Goal: Information Seeking & Learning: Check status

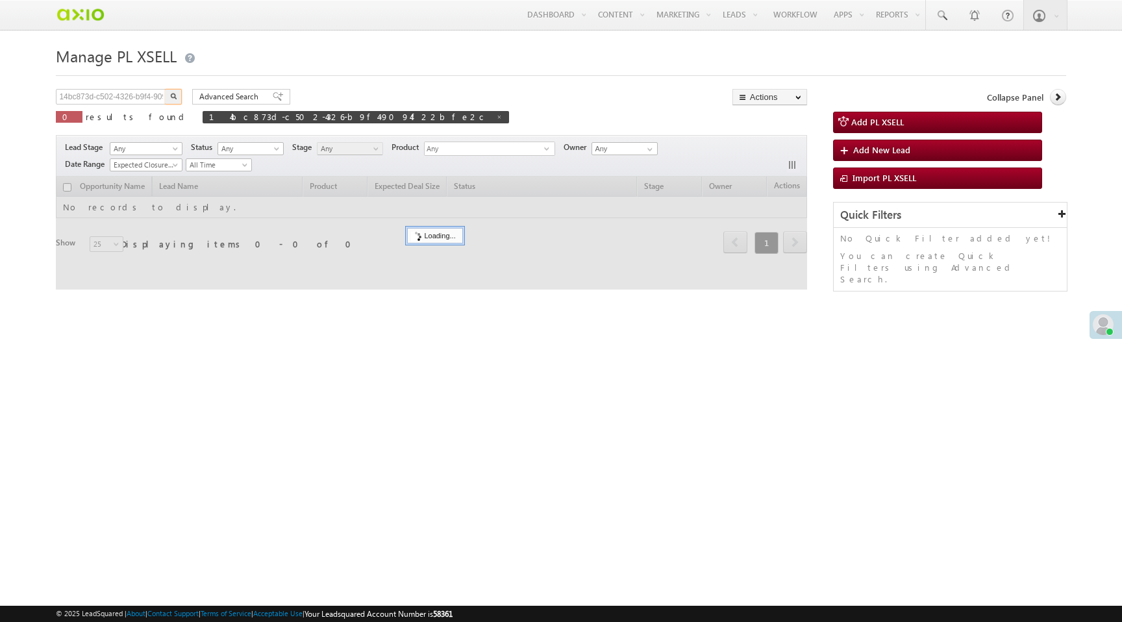
click at [82, 97] on input "14bc873d-c502-4326-b9f4-9094f22bfe2c" at bounding box center [111, 97] width 111 height 16
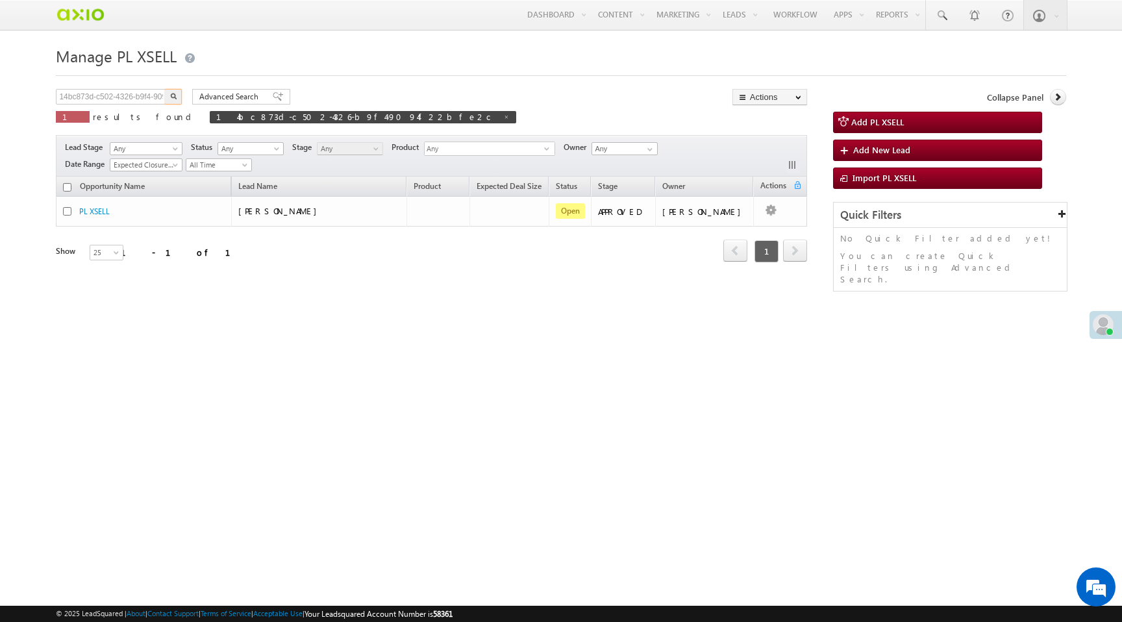
click at [82, 97] on input "14bc873d-c502-4326-b9f4-9094f22bfe2c" at bounding box center [111, 97] width 111 height 16
type input "c2abe053-e225-425f-98c5-0e5bcbc42e34"
click at [165, 89] on button "button" at bounding box center [173, 97] width 17 height 16
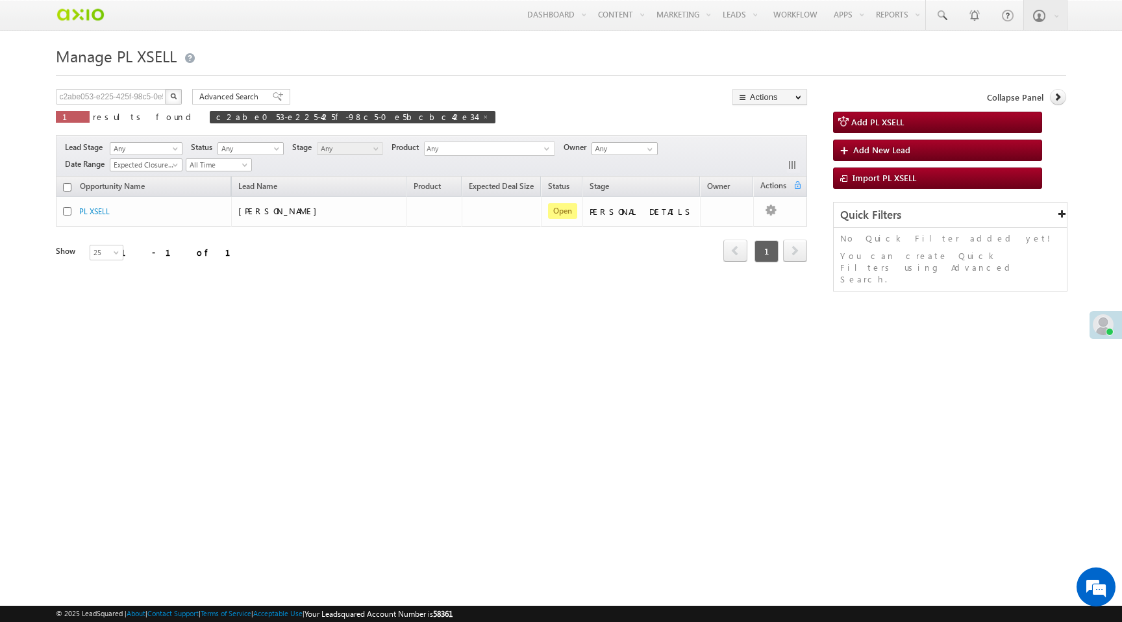
scroll to position [0, 0]
click at [94, 99] on input "c2abe053-e225-425f-98c5-0e5bcbc42e34" at bounding box center [111, 97] width 111 height 16
paste input "82a12318-9246-447f-9a1a-02c222ebe158"
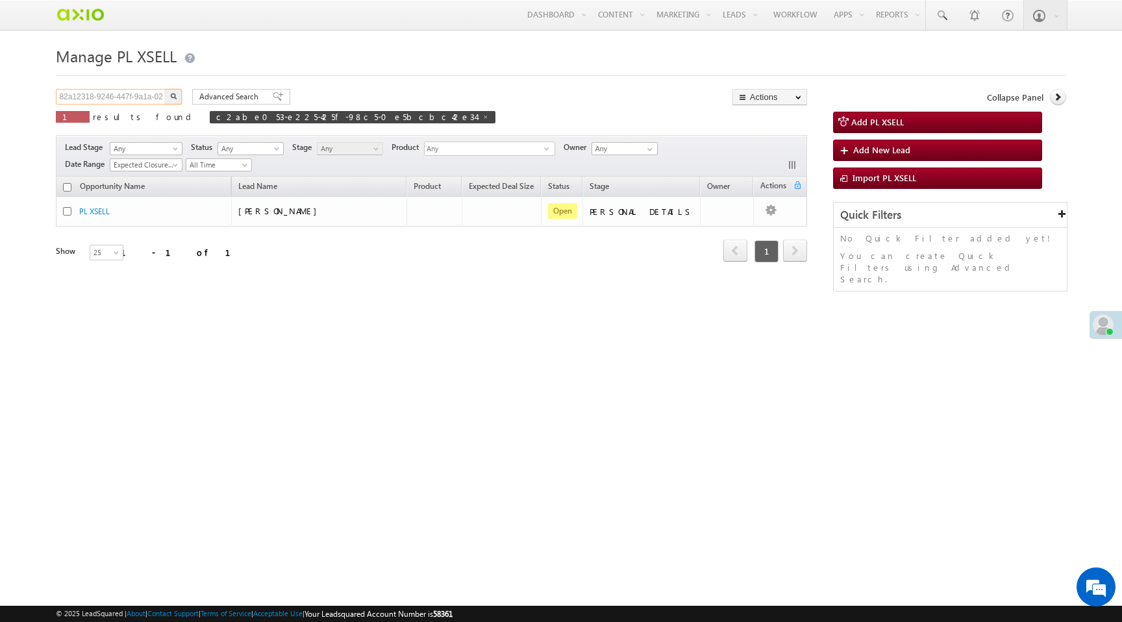
scroll to position [0, 44]
type input "82a12318-9246-447f-9a1a-02c222ebe158"
click at [175, 98] on img "button" at bounding box center [173, 96] width 6 height 6
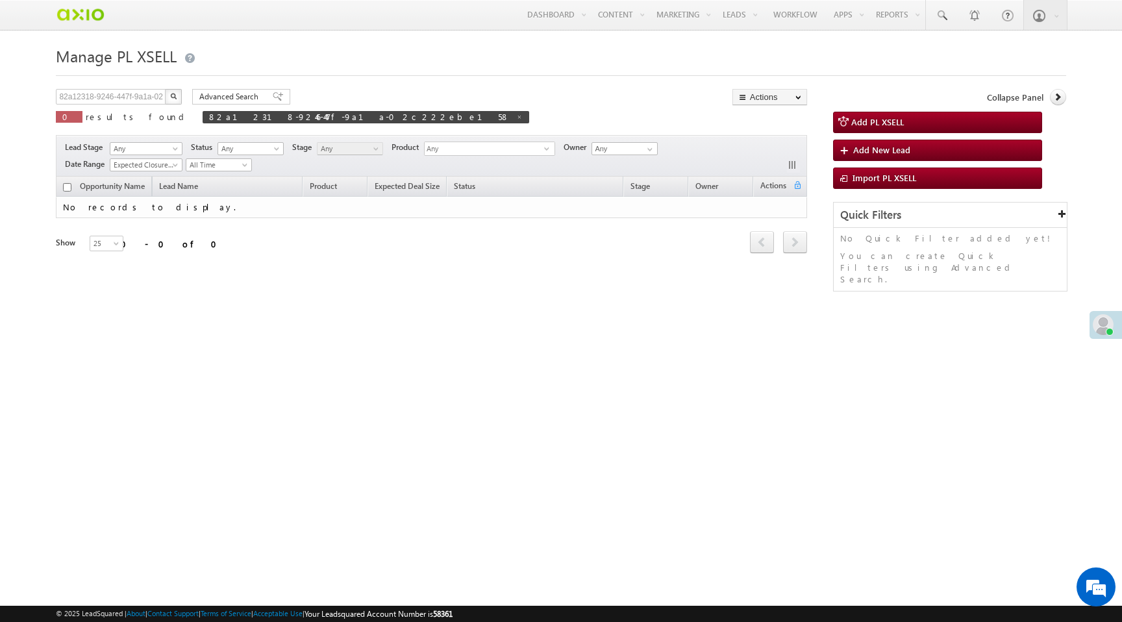
click at [171, 98] on img "button" at bounding box center [173, 96] width 6 height 6
click at [115, 97] on input "82a12318-9246-447f-9a1a-02c222ebe158" at bounding box center [111, 97] width 111 height 16
paste input "9711087062"
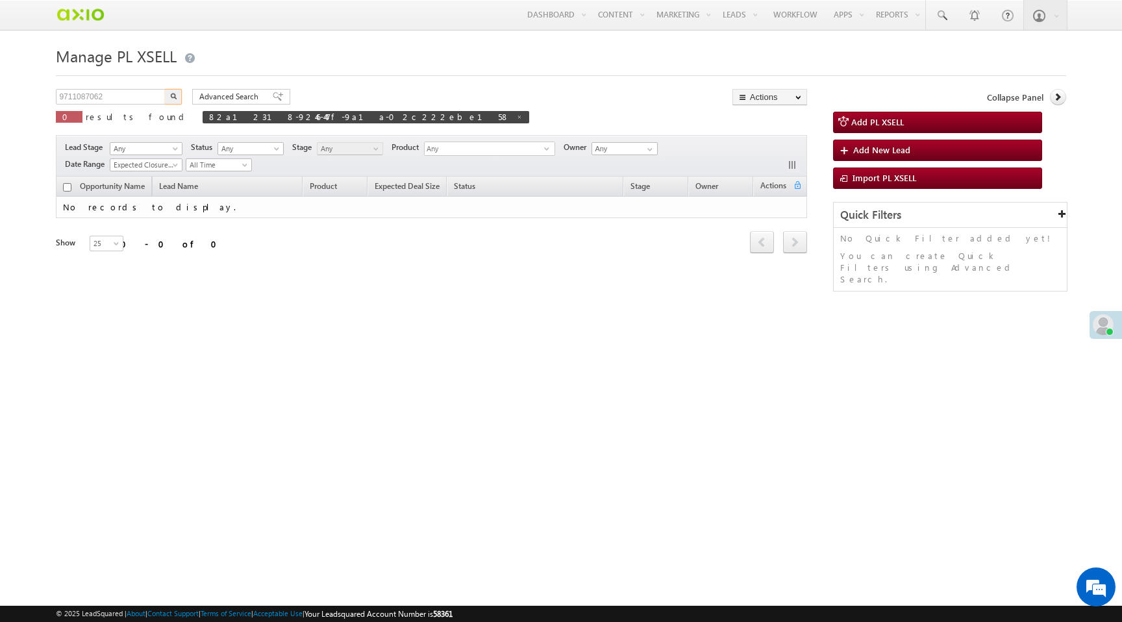
click at [178, 99] on button "button" at bounding box center [173, 97] width 17 height 16
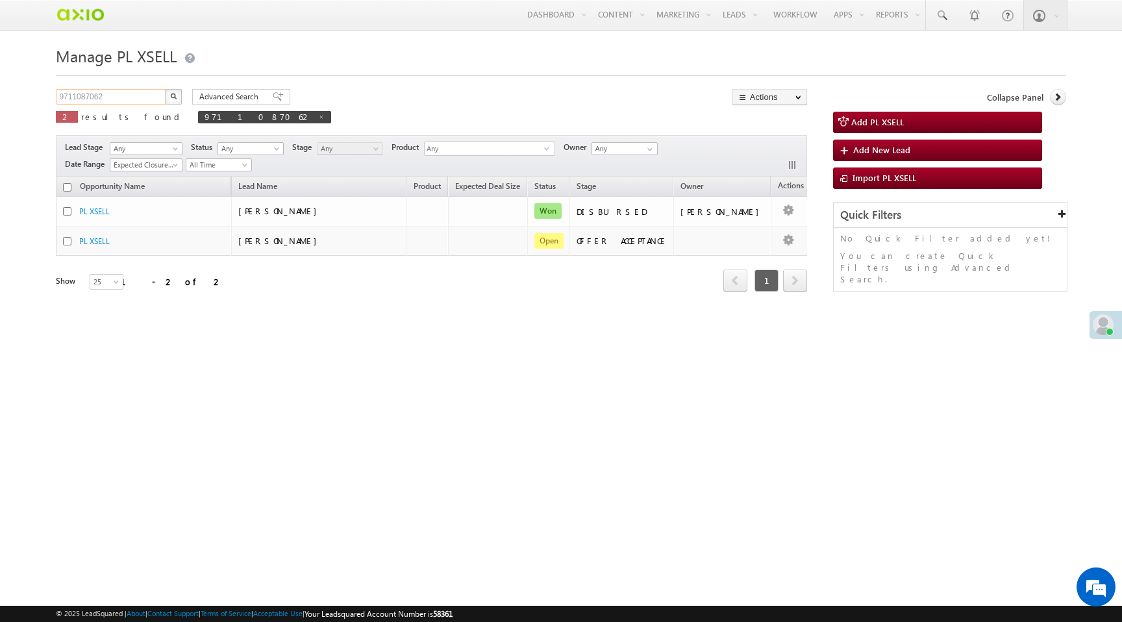
click at [70, 98] on input "9711087062" at bounding box center [111, 97] width 111 height 16
paste input "3d1f0275-8d2c-489c-8939-7632e1fc0b3d"
click at [173, 98] on img "button" at bounding box center [173, 96] width 6 height 6
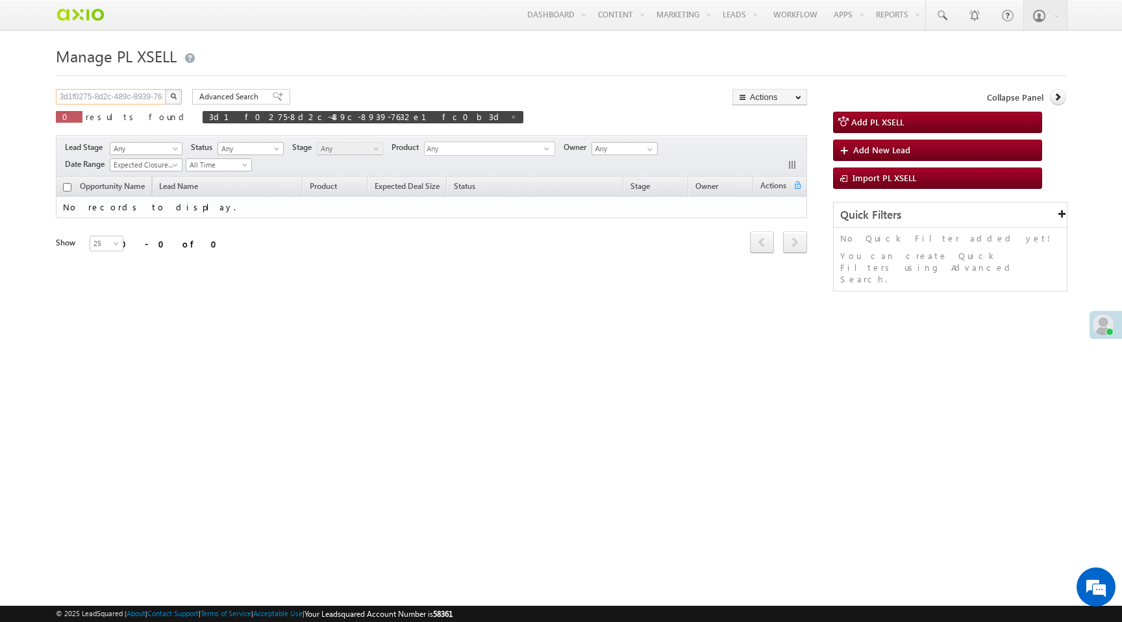
click at [73, 92] on input "3d1f0275-8d2c-489c-8939-7632e1fc0b3d" at bounding box center [111, 97] width 111 height 16
paste input "9711087062"
type input "9711087062"
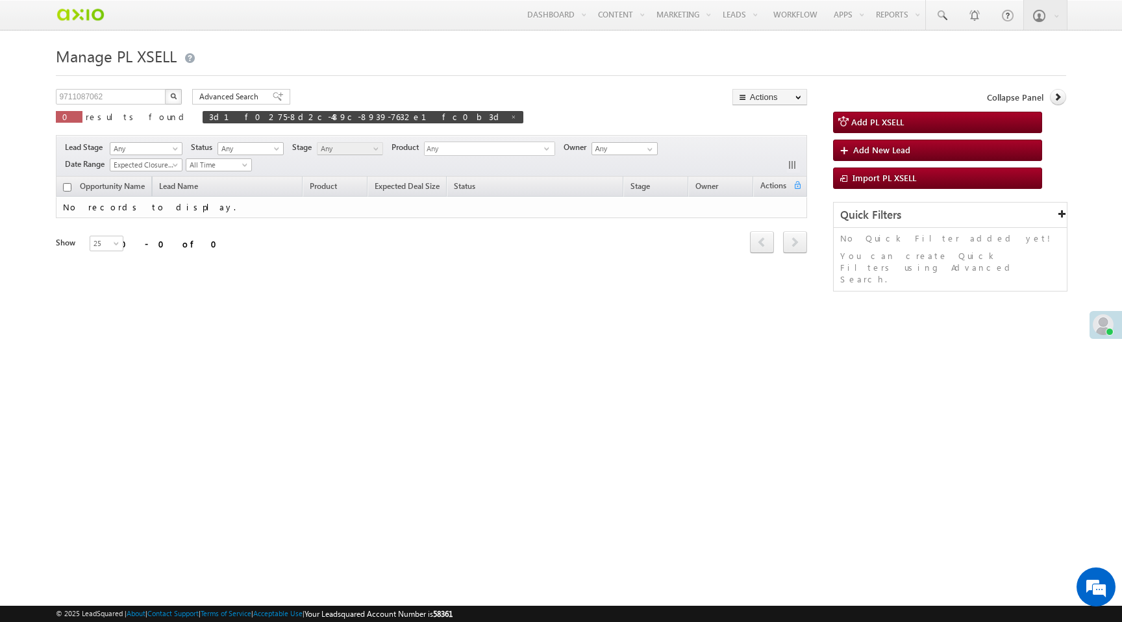
click at [174, 99] on img "button" at bounding box center [173, 96] width 6 height 6
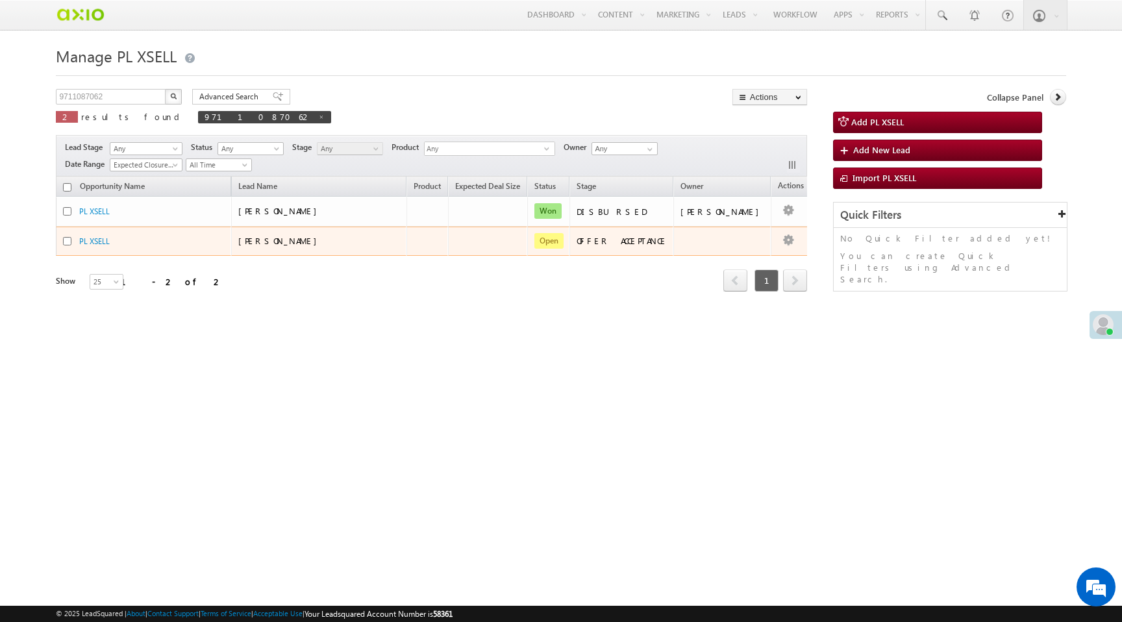
click at [564, 245] on span "Open" at bounding box center [548, 241] width 29 height 16
click at [95, 243] on link "PL XSELL" at bounding box center [94, 241] width 31 height 10
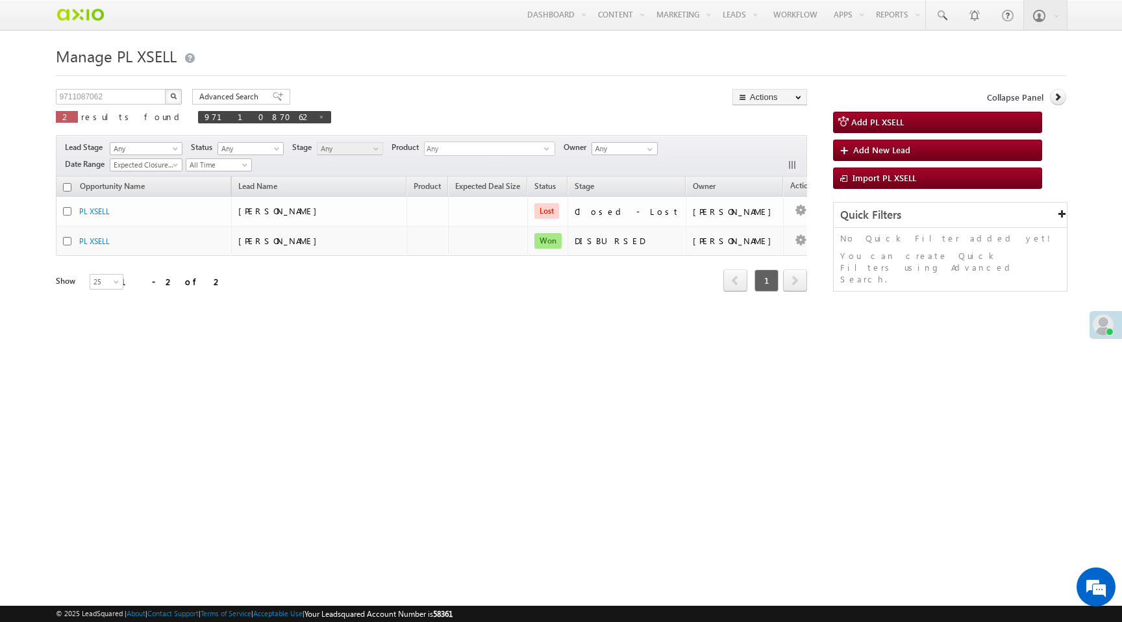
click at [173, 98] on img "button" at bounding box center [173, 96] width 6 height 6
click at [66, 96] on input "9711087062" at bounding box center [111, 97] width 111 height 16
paste input "17764490-f731-4a1e-8e87-145327d21173"
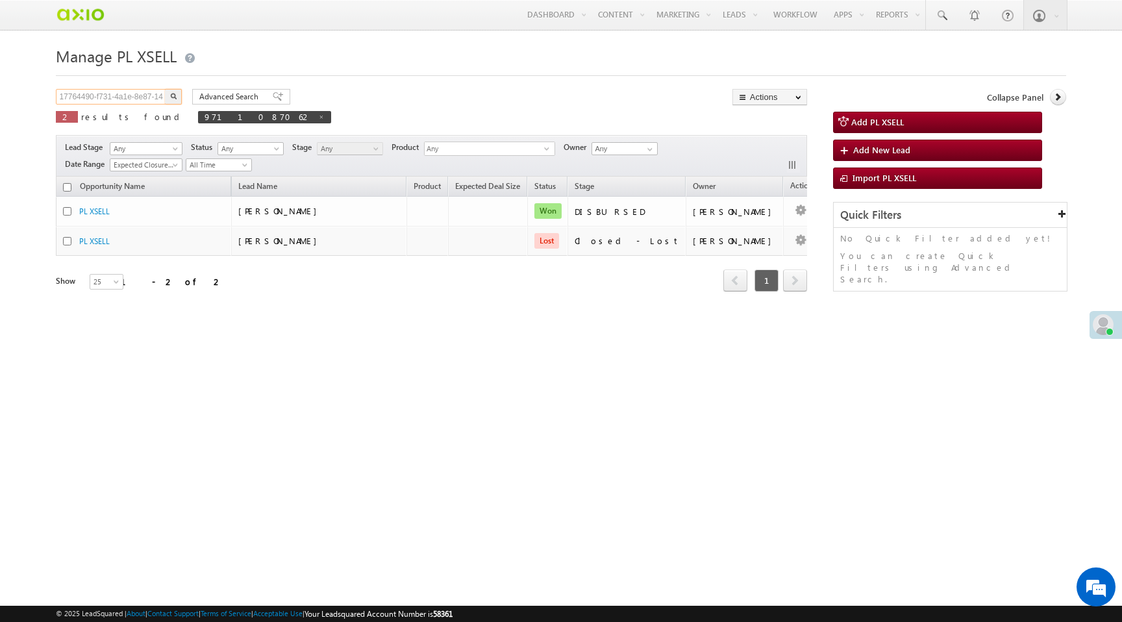
scroll to position [0, 44]
type input "17764490-f731-4a1e-8e87-145327d21173"
click at [165, 89] on button "button" at bounding box center [173, 97] width 17 height 16
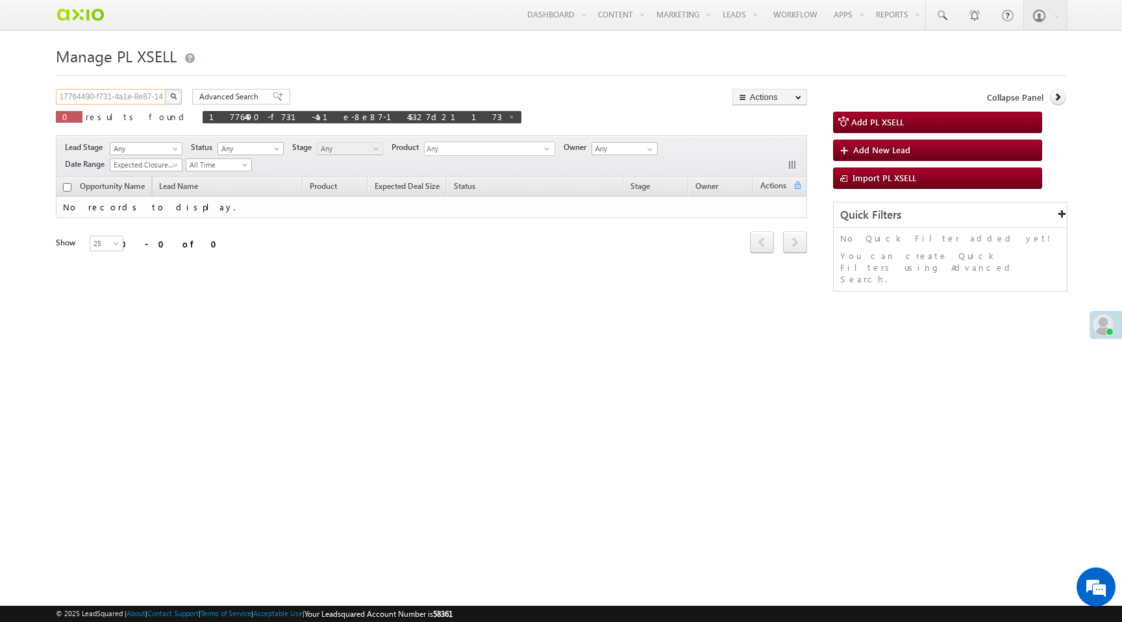
click at [101, 97] on input "17764490-f731-4a1e-8e87-145327d21173" at bounding box center [111, 97] width 111 height 16
paste input "9711087062"
type input "9711087062"
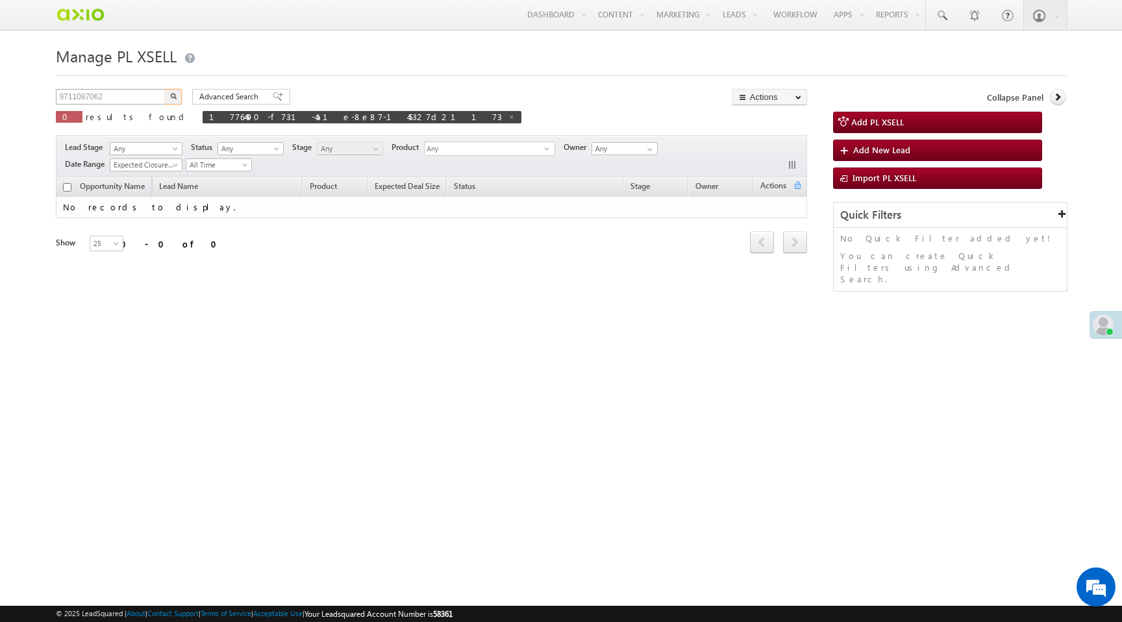
click at [165, 89] on button "button" at bounding box center [173, 97] width 17 height 16
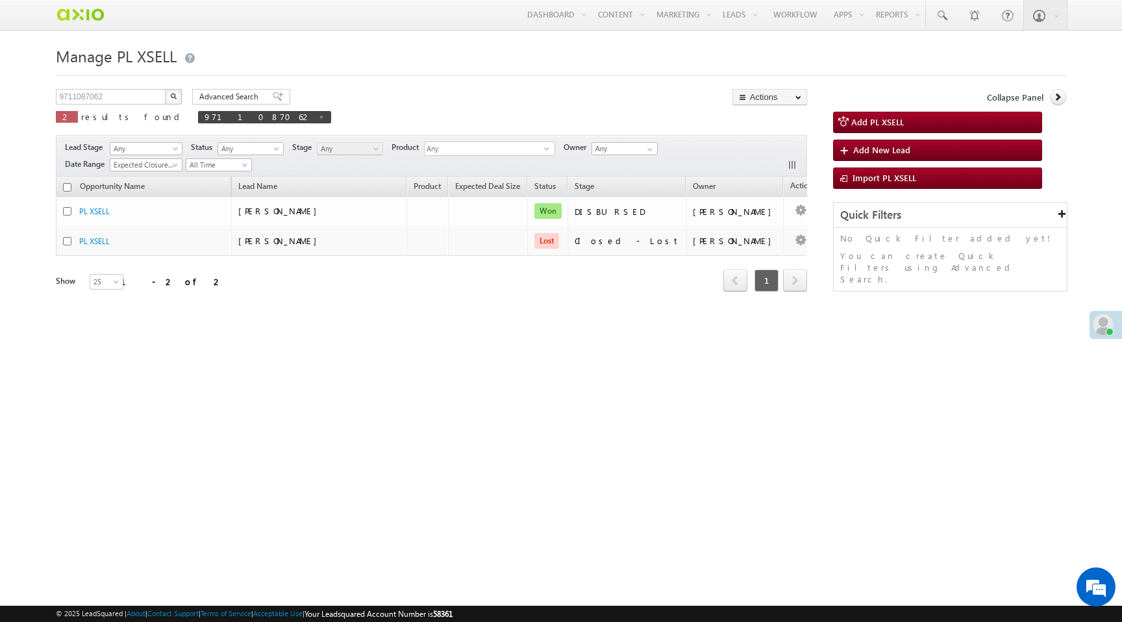
click at [173, 98] on img "button" at bounding box center [173, 96] width 6 height 6
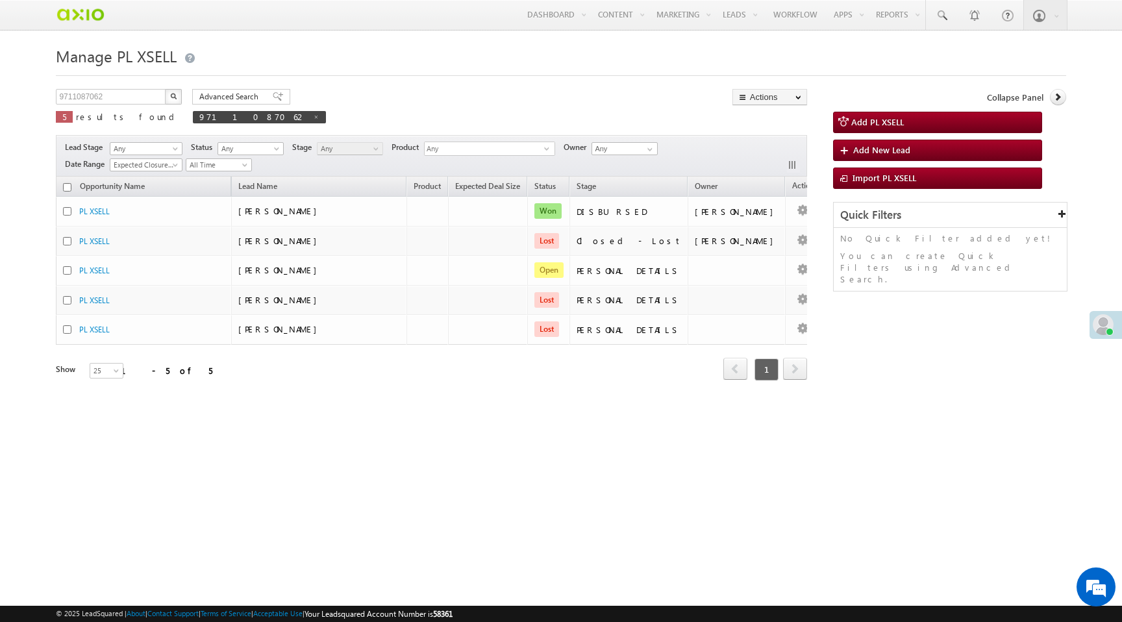
click at [175, 99] on img "button" at bounding box center [173, 96] width 6 height 6
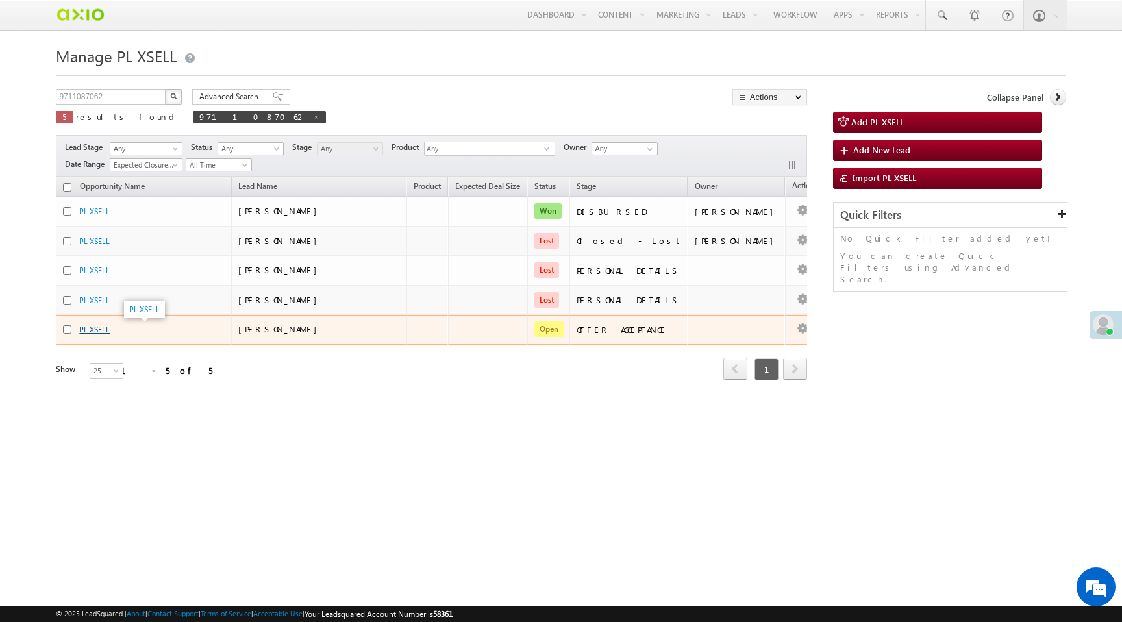
click at [91, 331] on link "PL XSELL" at bounding box center [94, 330] width 31 height 10
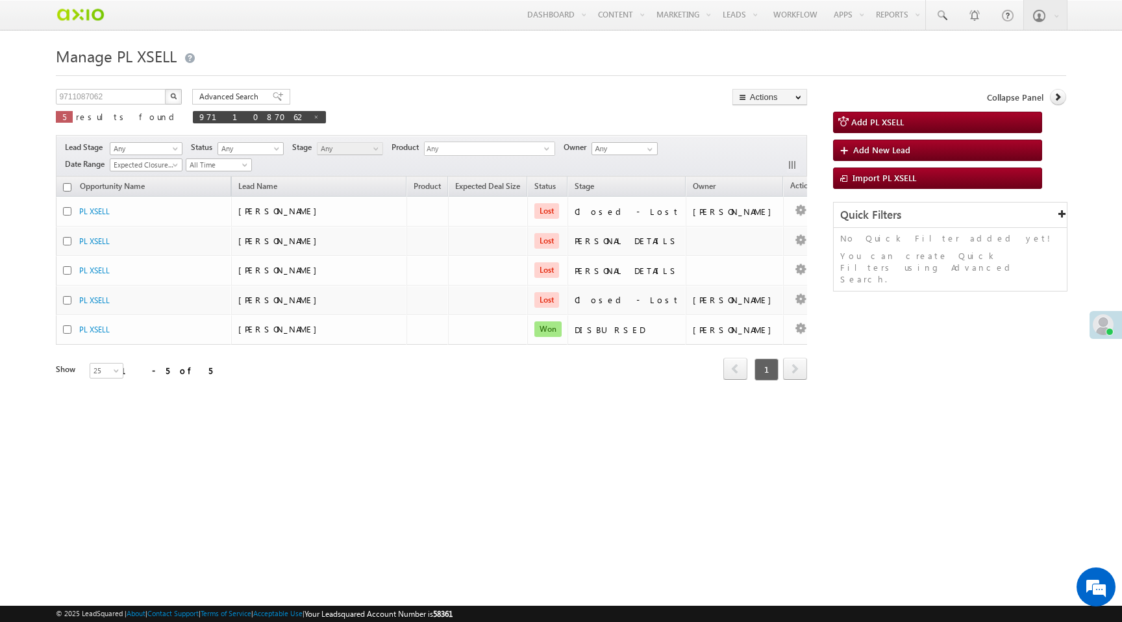
click at [171, 97] on img "button" at bounding box center [173, 96] width 6 height 6
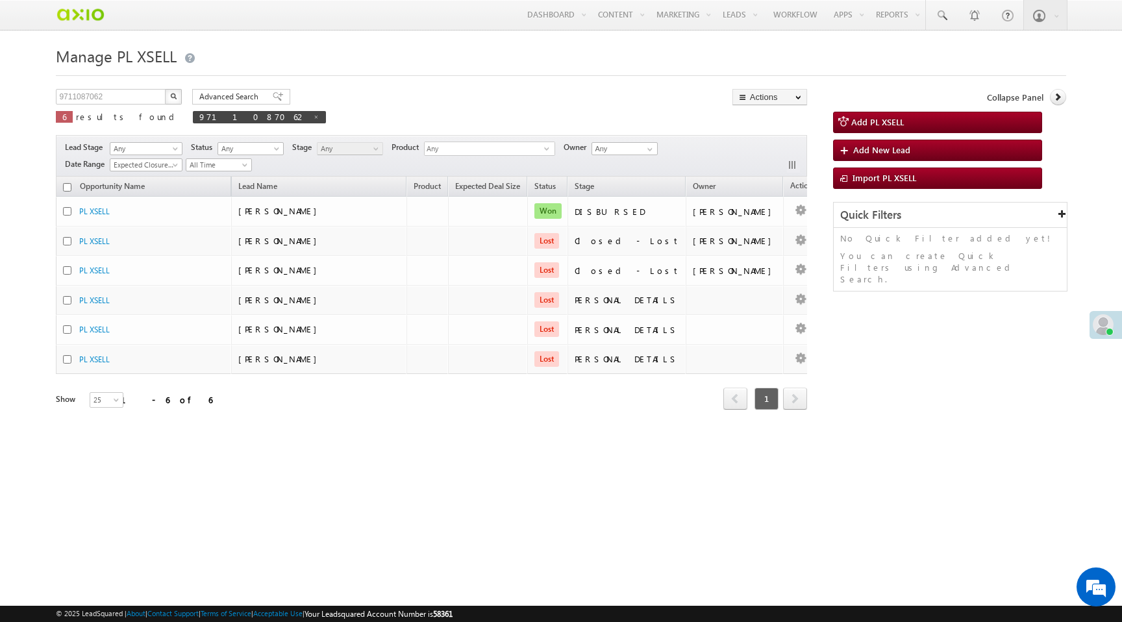
click at [171, 97] on img "button" at bounding box center [173, 96] width 6 height 6
click at [176, 99] on img "button" at bounding box center [173, 96] width 6 height 6
